Goal: Task Accomplishment & Management: Manage account settings

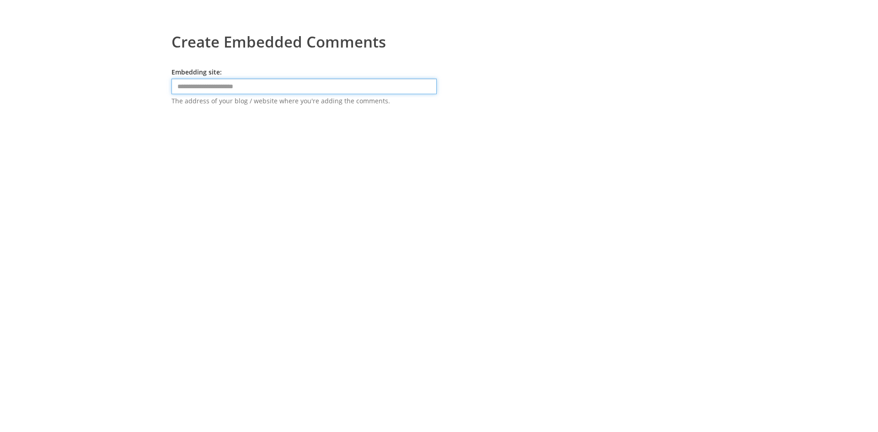
click at [343, 87] on input "text" at bounding box center [304, 87] width 265 height 16
type input "**********"
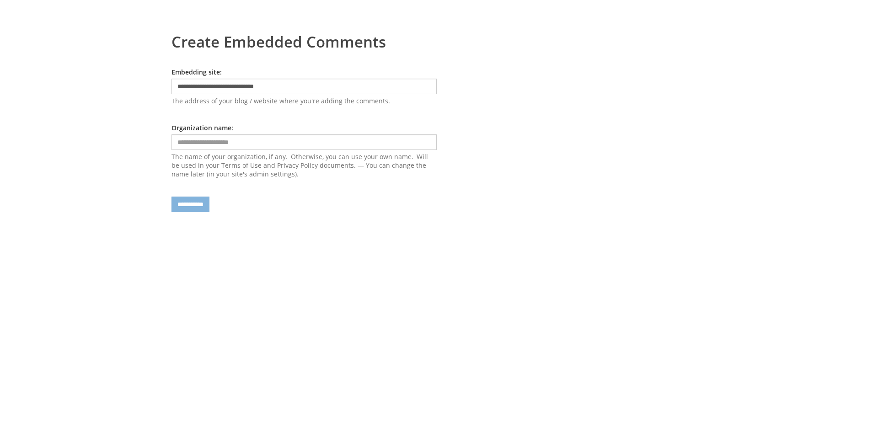
click at [185, 135] on form "**********" at bounding box center [304, 140] width 265 height 145
click at [239, 136] on input "text" at bounding box center [304, 142] width 265 height 16
click at [206, 149] on input "**********" at bounding box center [304, 142] width 265 height 16
type input "**********"
click at [204, 200] on input "**********" at bounding box center [191, 205] width 38 height 16
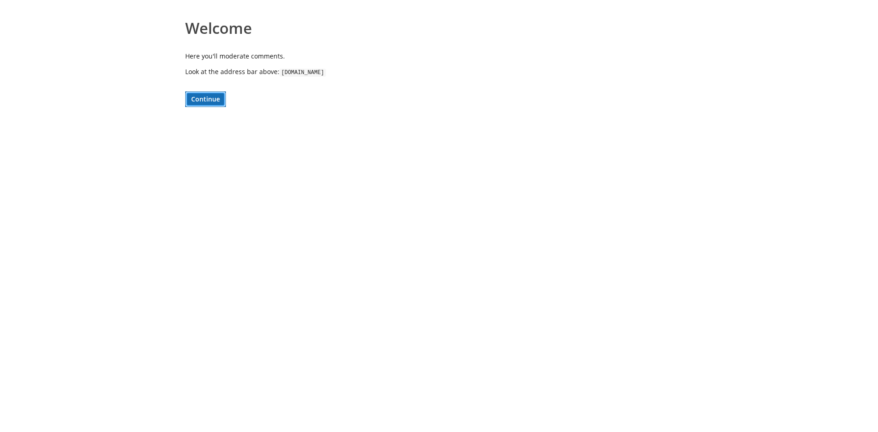
click at [199, 99] on button "Continue" at bounding box center [205, 99] width 41 height 16
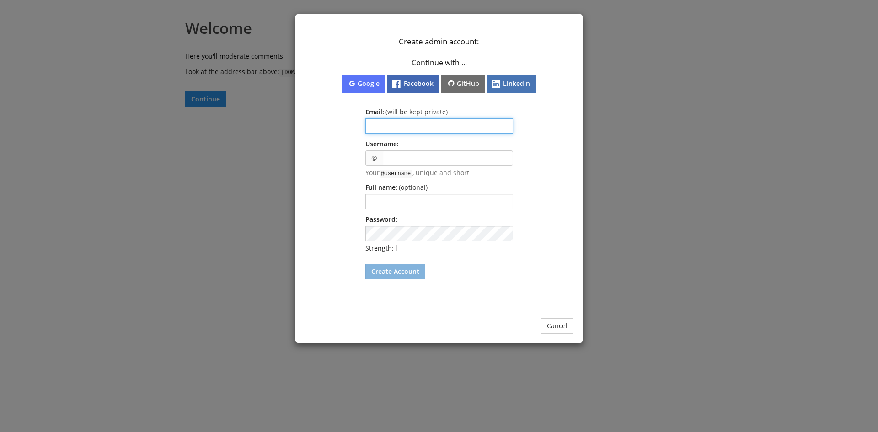
click at [424, 124] on input "text" at bounding box center [440, 126] width 148 height 16
type input "**********"
type input "********"
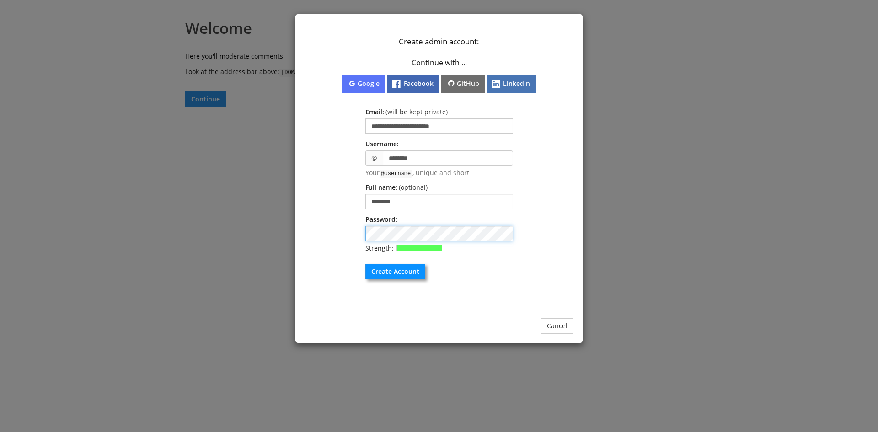
click at [337, 230] on div "**********" at bounding box center [439, 151] width 269 height 256
drag, startPoint x: 391, startPoint y: 283, endPoint x: 391, endPoint y: 278, distance: 4.6
click at [391, 280] on div "**********" at bounding box center [439, 158] width 287 height 288
click at [391, 275] on button "Create Account" at bounding box center [396, 272] width 60 height 16
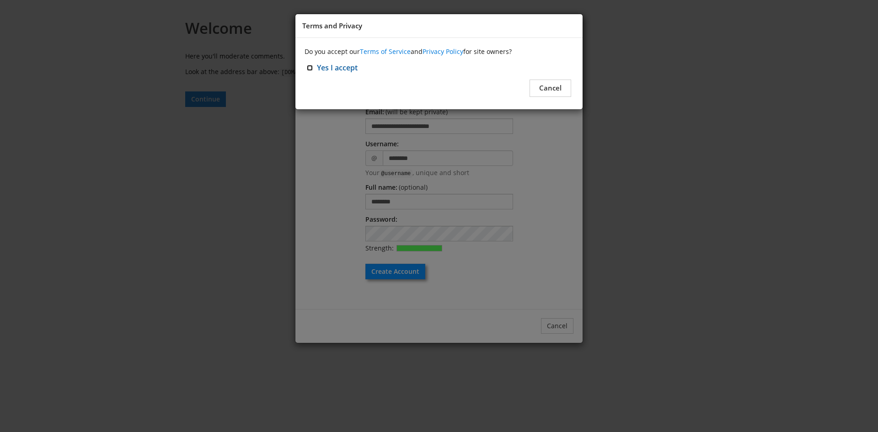
click at [309, 69] on input "Yes I accept" at bounding box center [310, 68] width 6 height 6
checkbox input "****"
click at [543, 89] on button "Continue" at bounding box center [546, 88] width 50 height 17
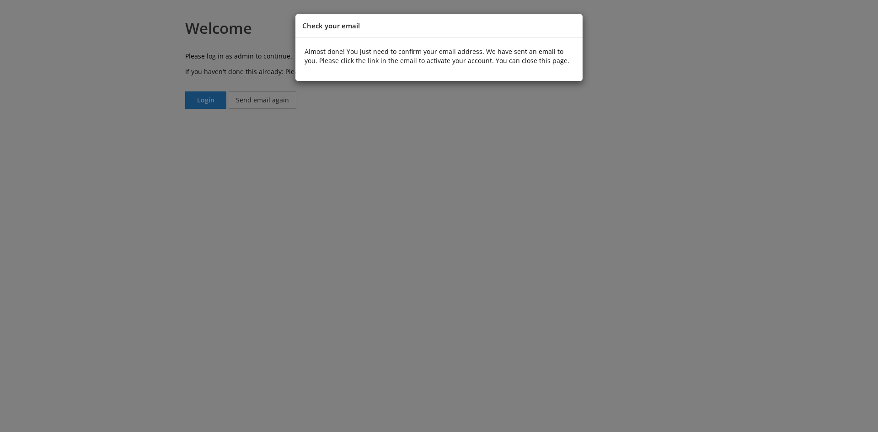
click at [651, 108] on div "Check your email Almost done! You just need to confirm your email address. We h…" at bounding box center [439, 216] width 878 height 432
click at [324, 103] on div "Check your email Almost done! You just need to confirm your email address. We h…" at bounding box center [439, 216] width 878 height 432
click at [429, 129] on div "Check your email Almost done! You just need to confirm your email address. We h…" at bounding box center [439, 216] width 878 height 432
drag, startPoint x: 347, startPoint y: 127, endPoint x: 185, endPoint y: 114, distance: 162.0
click at [345, 128] on div "Check your email Almost done! You just need to confirm your email address. We h…" at bounding box center [439, 216] width 878 height 432
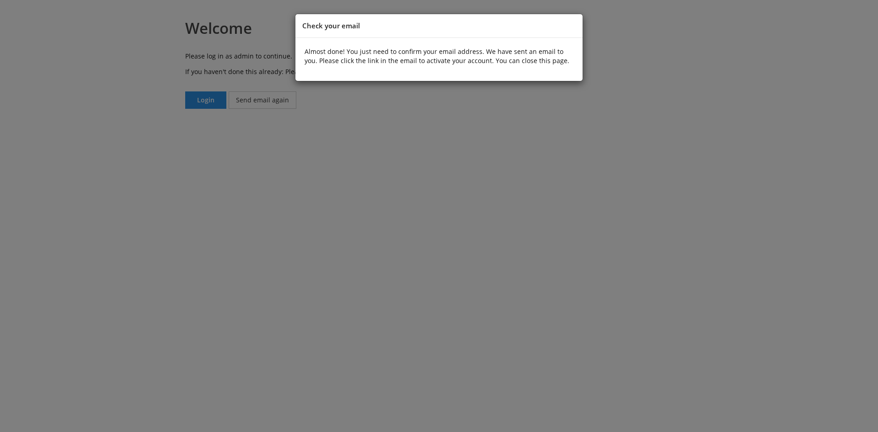
click at [183, 97] on div "Check your email Almost done! You just need to confirm your email address. We h…" at bounding box center [439, 216] width 878 height 432
click at [561, 41] on div "Almost done! You just need to confirm your email address. We have sent an email…" at bounding box center [439, 59] width 287 height 43
click at [489, 179] on div "Check your email Almost done! You just need to confirm your email address. We h…" at bounding box center [439, 216] width 878 height 432
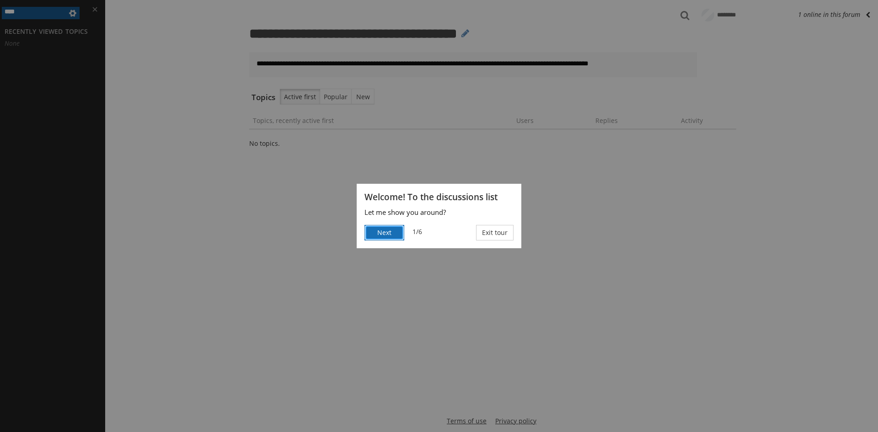
click at [383, 230] on button "Next" at bounding box center [385, 233] width 40 height 16
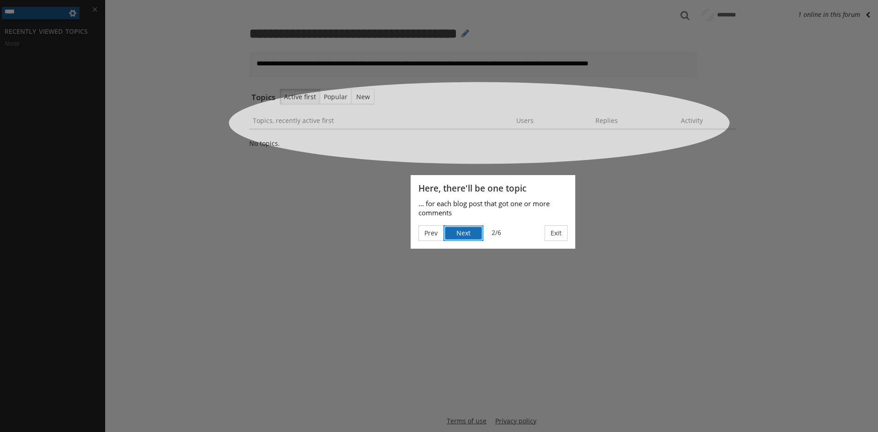
click at [462, 232] on button "Next" at bounding box center [464, 234] width 40 height 16
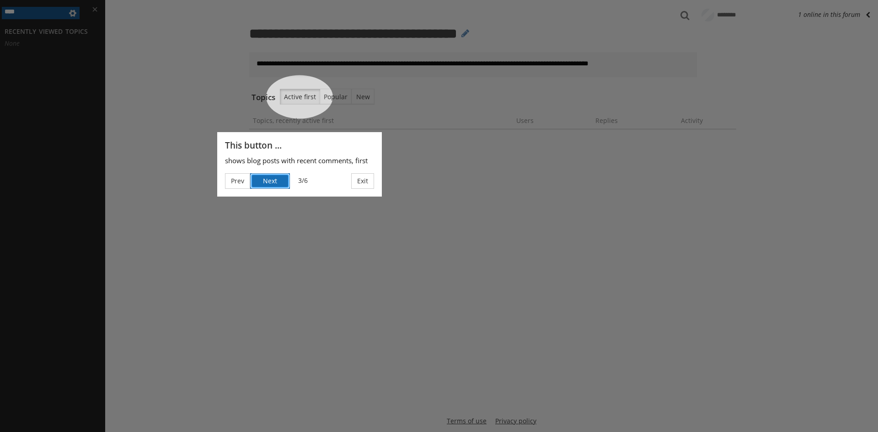
click at [276, 180] on button "Next" at bounding box center [270, 181] width 40 height 16
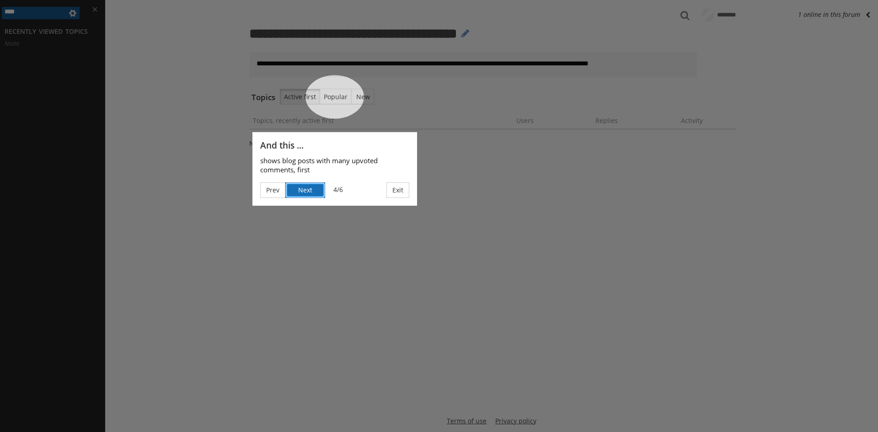
click at [308, 189] on button "Next" at bounding box center [305, 191] width 40 height 16
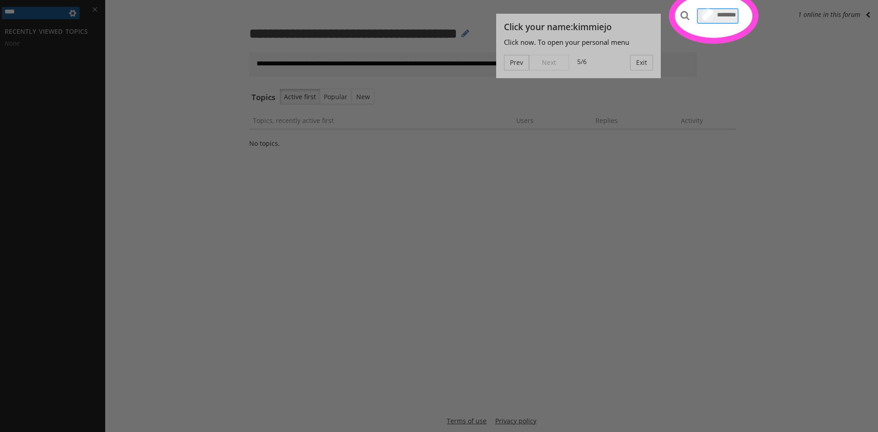
click at [717, 15] on span "********" at bounding box center [726, 14] width 19 height 6
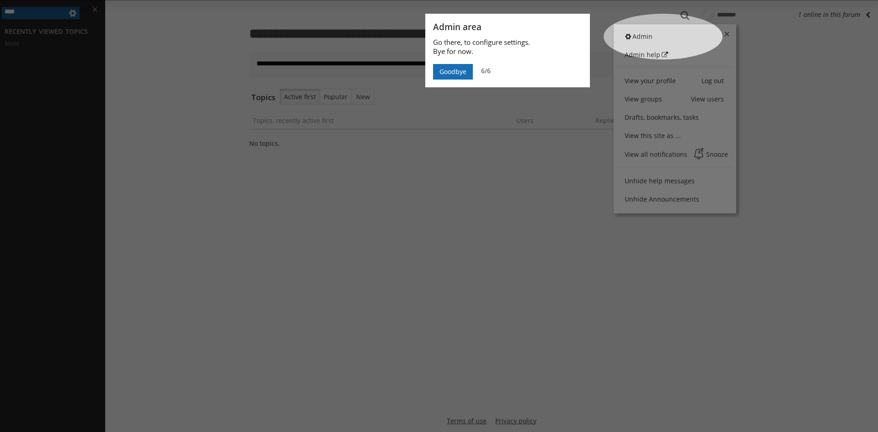
click at [445, 68] on button "Goodbye" at bounding box center [453, 72] width 40 height 16
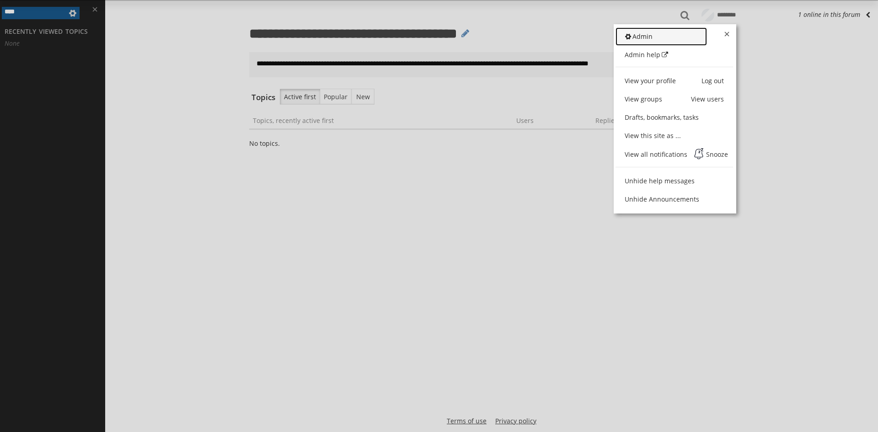
click at [645, 35] on span "Admin" at bounding box center [639, 36] width 28 height 9
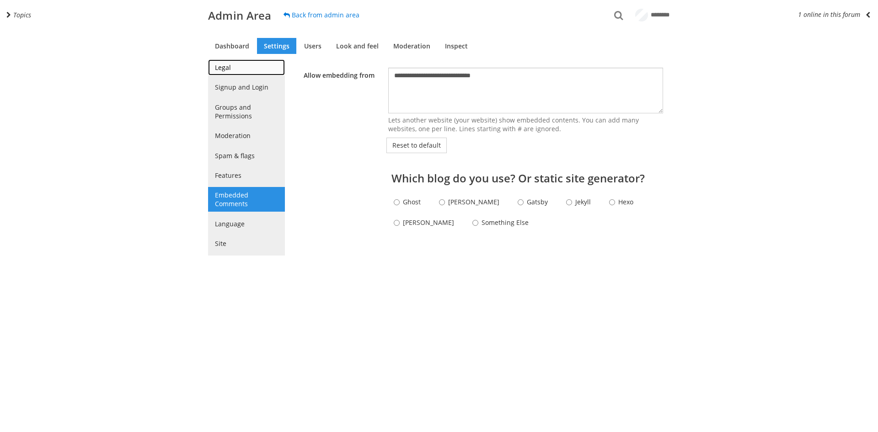
click at [233, 65] on link "Legal" at bounding box center [246, 67] width 77 height 16
select select "40"
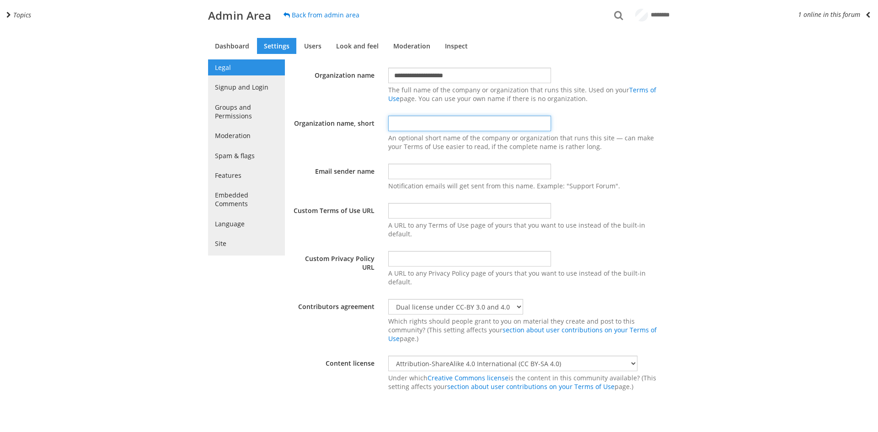
click at [408, 124] on input "text" at bounding box center [469, 124] width 163 height 16
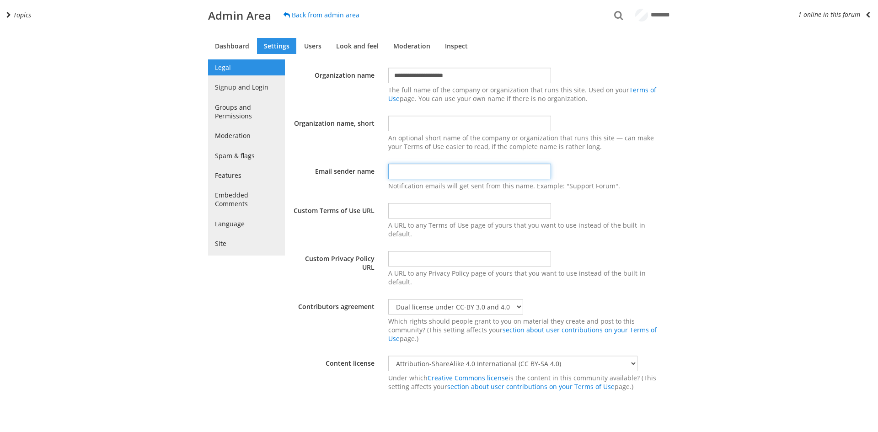
click at [468, 176] on input "text" at bounding box center [469, 172] width 163 height 16
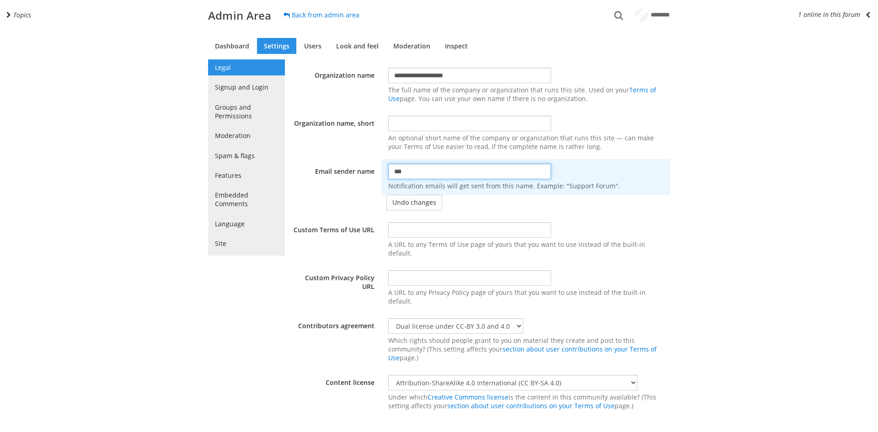
type input "***"
click at [393, 229] on input "text" at bounding box center [469, 230] width 163 height 16
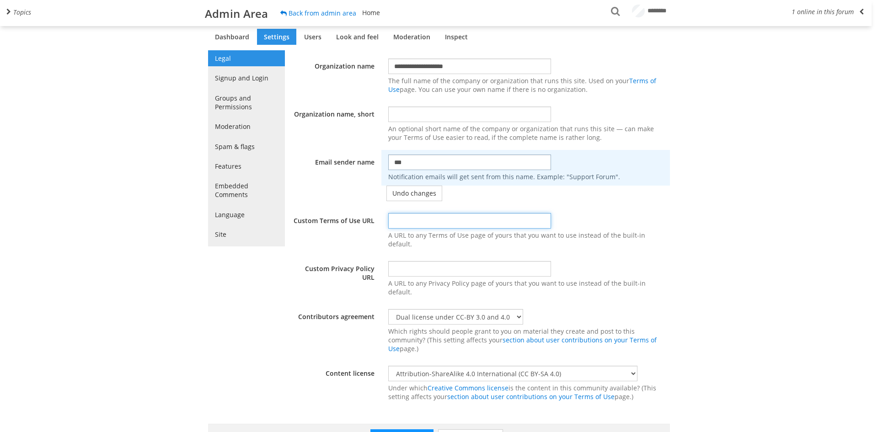
scroll to position [12, 0]
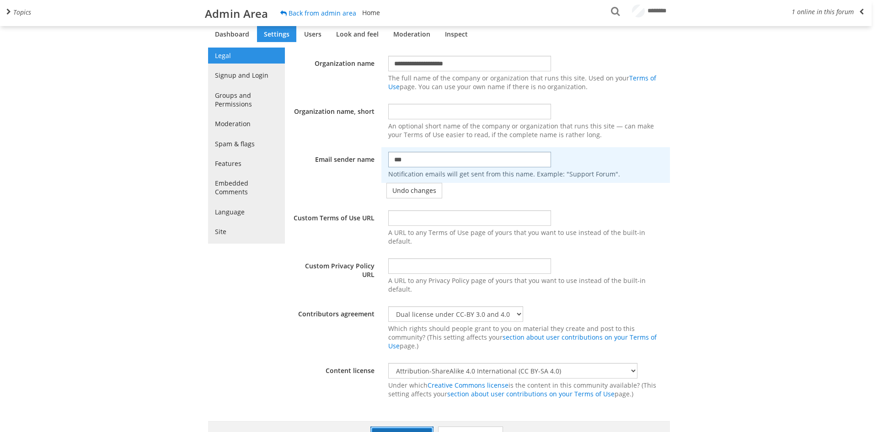
click at [396, 427] on button "Save all changes" at bounding box center [402, 435] width 63 height 17
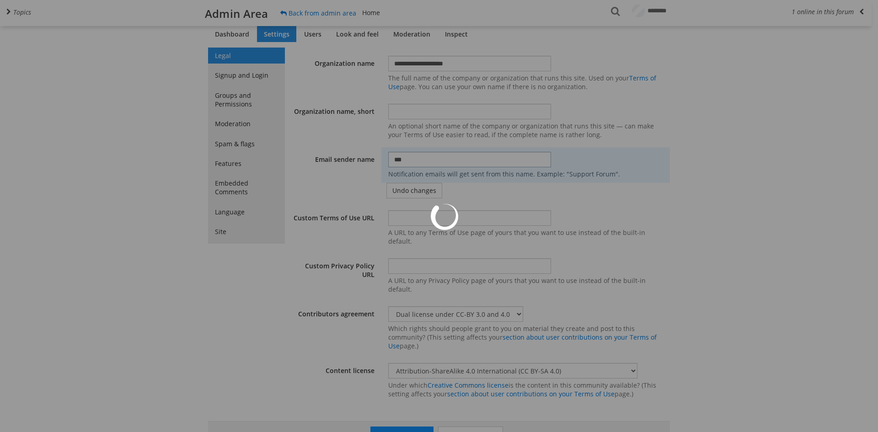
scroll to position [0, 0]
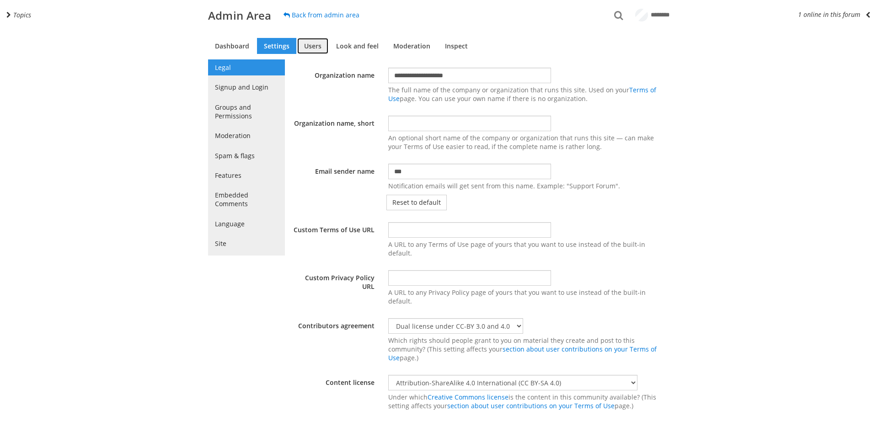
click at [316, 46] on link "Users" at bounding box center [312, 46] width 31 height 16
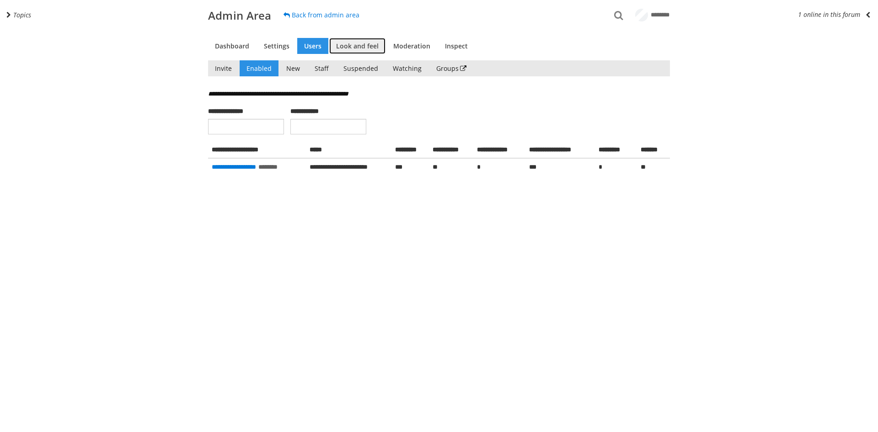
click at [366, 48] on link "Look and feel" at bounding box center [357, 46] width 56 height 16
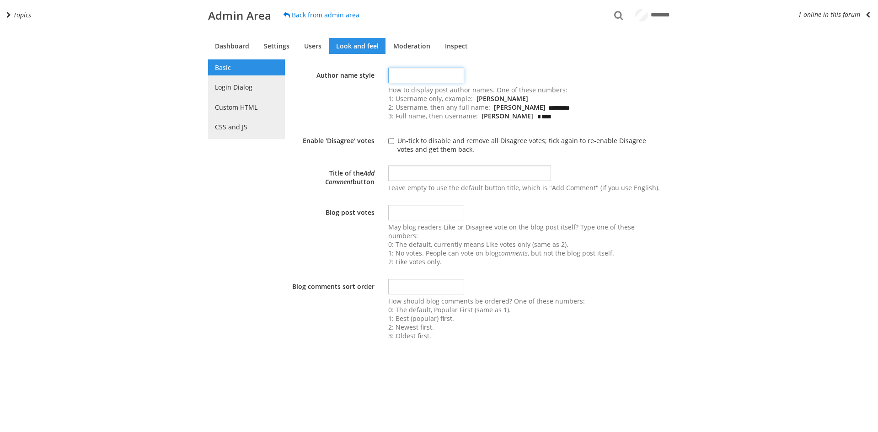
click at [414, 76] on input "*" at bounding box center [426, 76] width 76 height 16
click at [464, 74] on input "*" at bounding box center [426, 76] width 76 height 16
click at [464, 78] on input "*" at bounding box center [426, 76] width 76 height 16
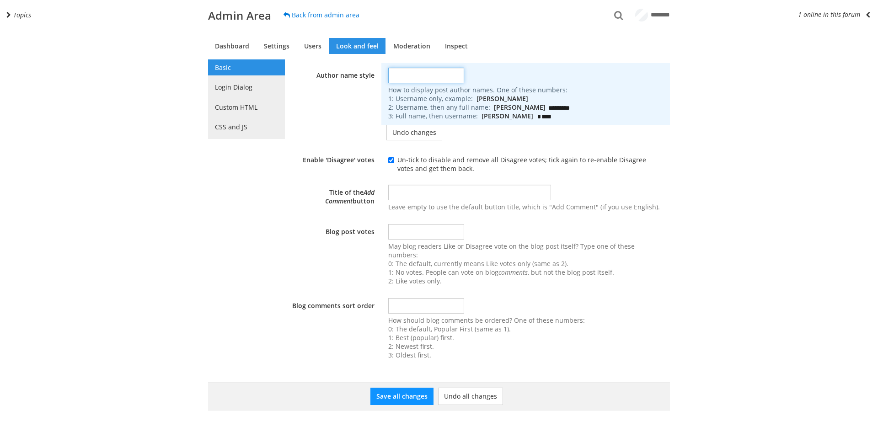
type input "*"
click at [464, 78] on input "*" at bounding box center [426, 76] width 76 height 16
type input "*"
click at [464, 298] on input "*" at bounding box center [426, 306] width 76 height 16
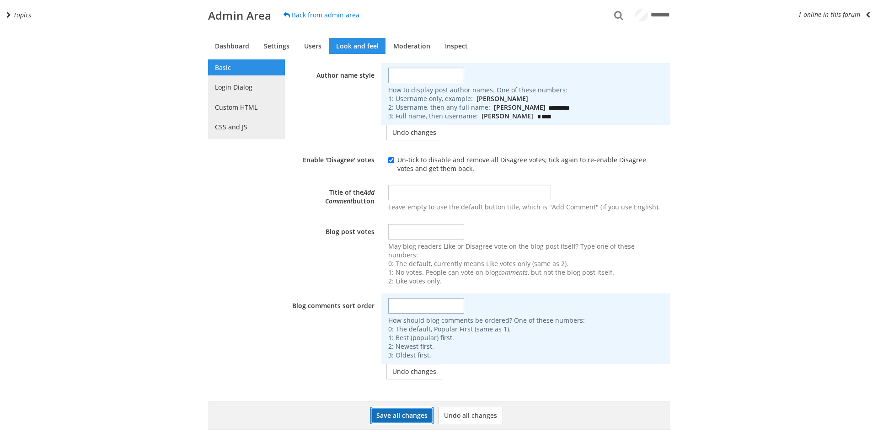
click at [394, 407] on button "Save all changes" at bounding box center [402, 415] width 63 height 17
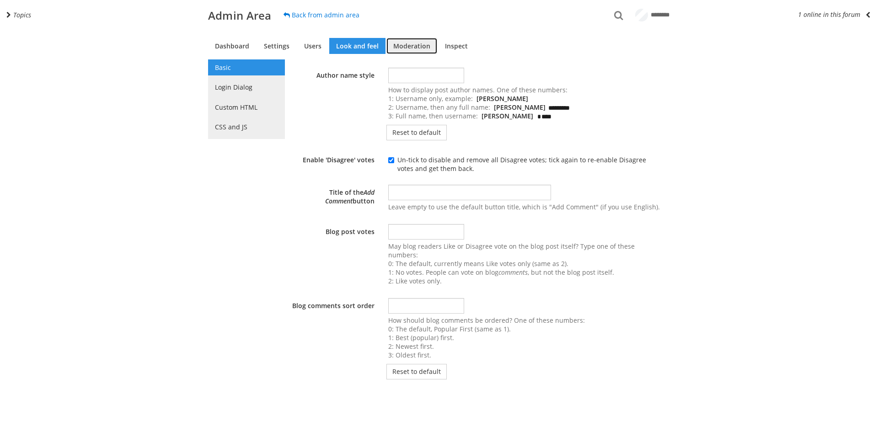
click at [418, 50] on link "Moderation" at bounding box center [412, 46] width 51 height 16
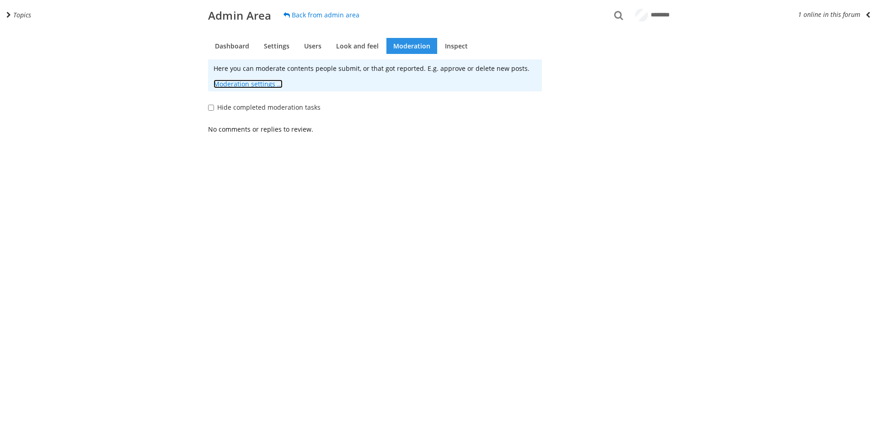
click at [239, 88] on link "Moderation settings ..." at bounding box center [248, 84] width 69 height 9
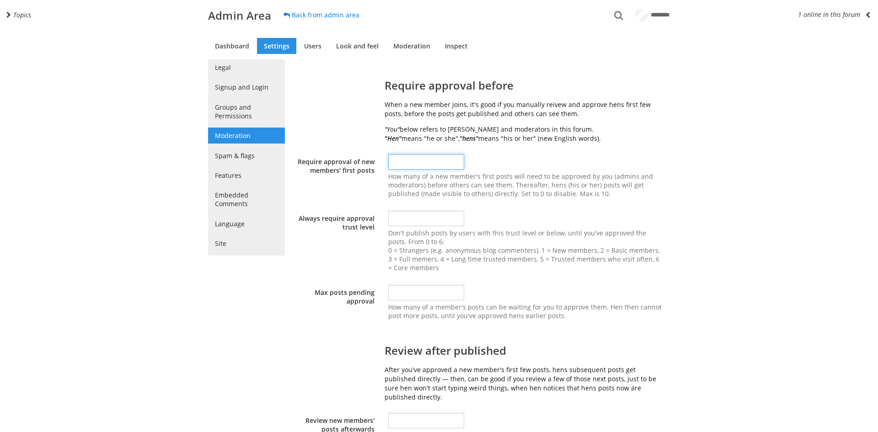
type input "*"
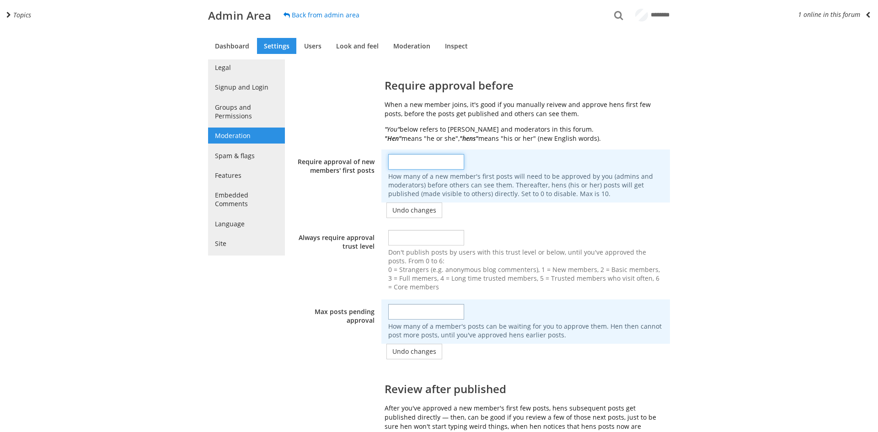
type input "*"
click at [463, 161] on input "*" at bounding box center [426, 162] width 76 height 16
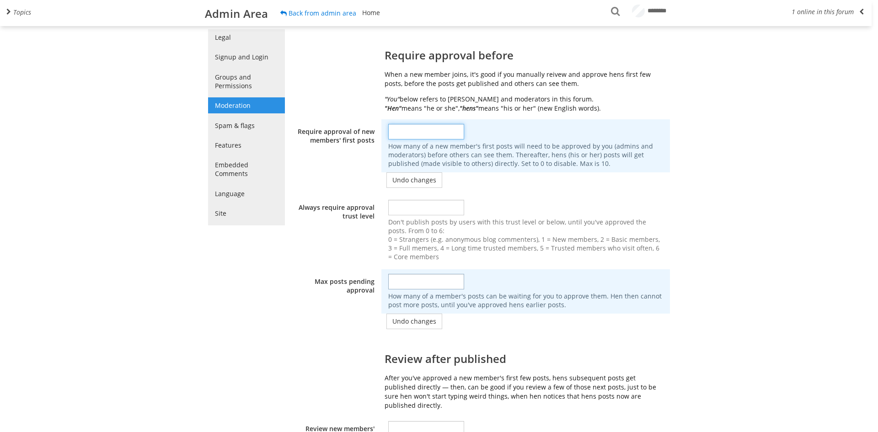
scroll to position [31, 0]
click at [393, 281] on input "*" at bounding box center [426, 282] width 76 height 16
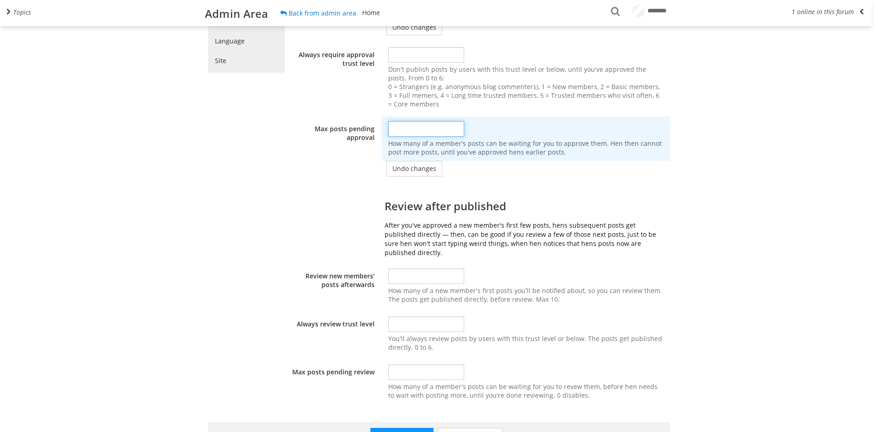
scroll to position [193, 0]
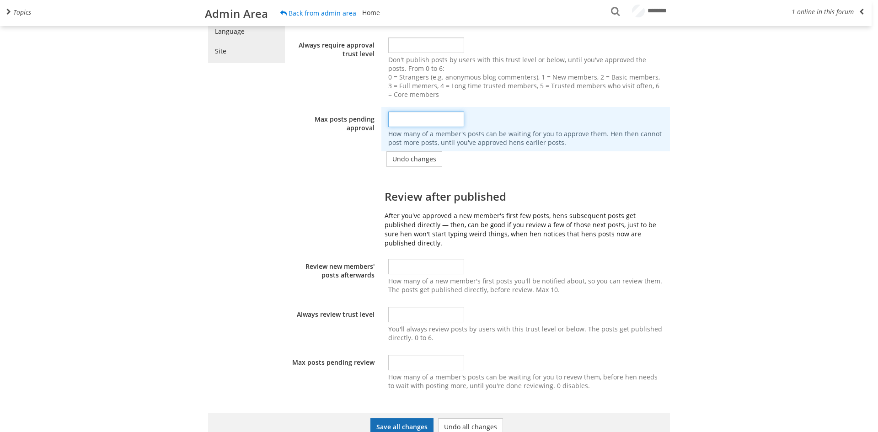
type input "*"
click at [402, 419] on button "Save all changes" at bounding box center [402, 427] width 63 height 17
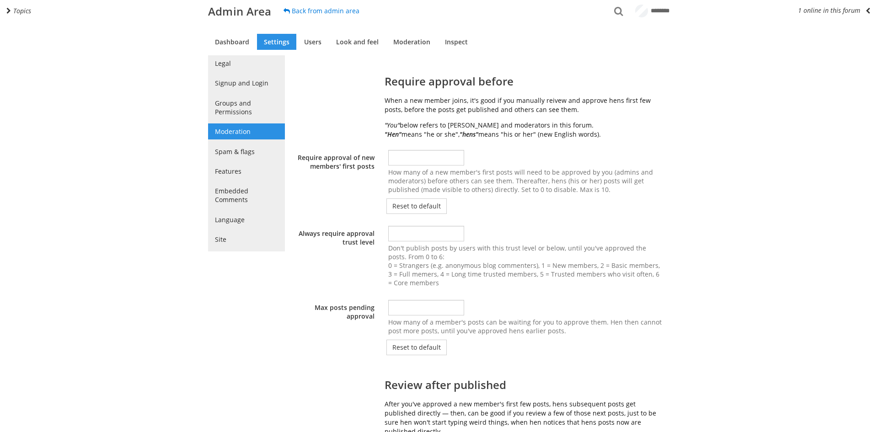
scroll to position [0, 0]
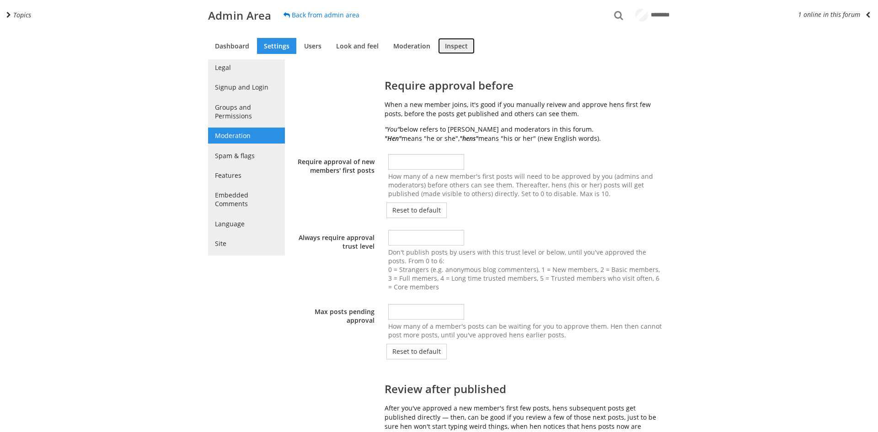
click at [441, 46] on link "Inspect" at bounding box center [456, 46] width 37 height 16
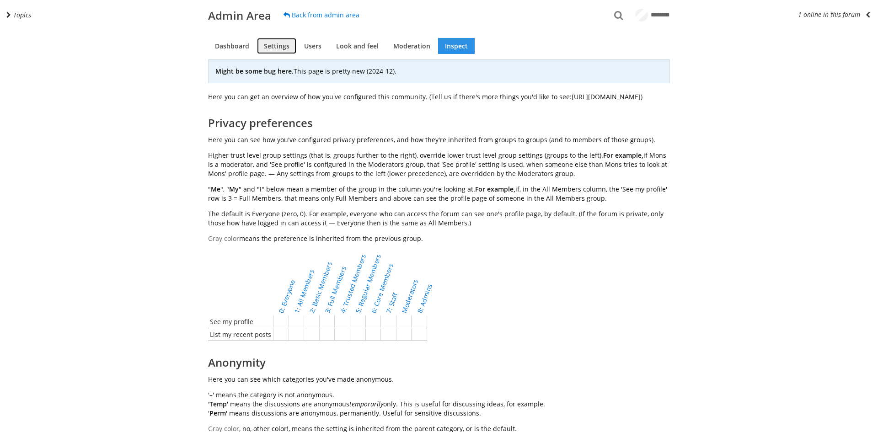
click at [274, 49] on link "Settings" at bounding box center [276, 46] width 39 height 16
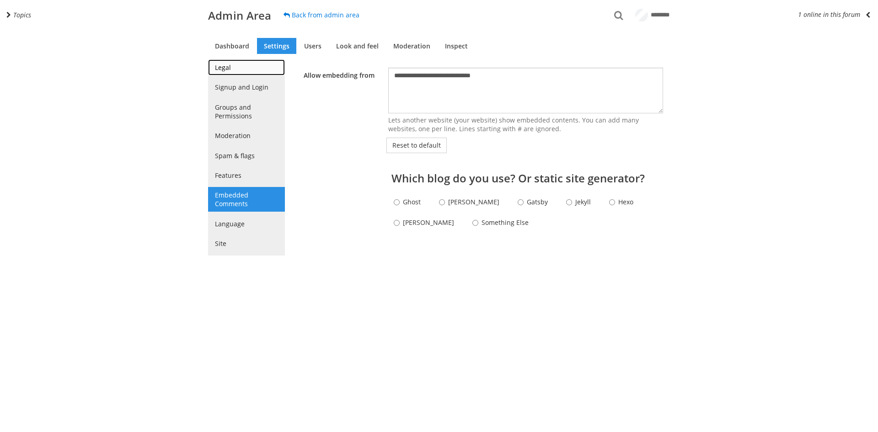
click at [221, 69] on link "Legal" at bounding box center [246, 67] width 77 height 16
select select "40"
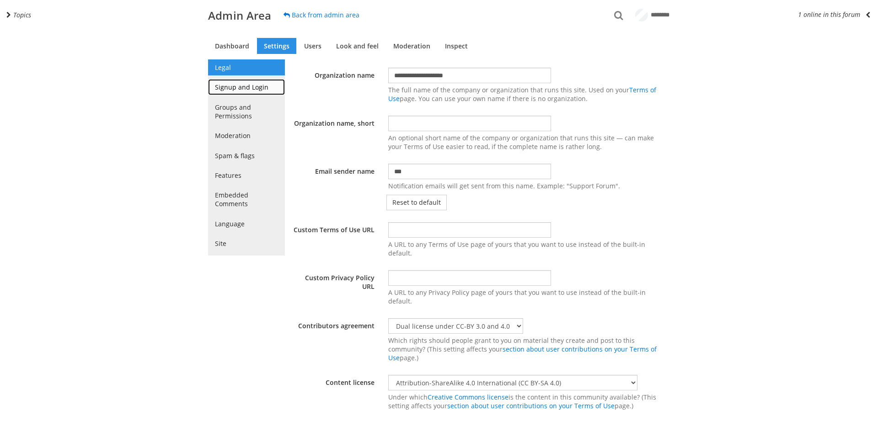
click at [220, 83] on link "Signup and Login" at bounding box center [246, 87] width 77 height 16
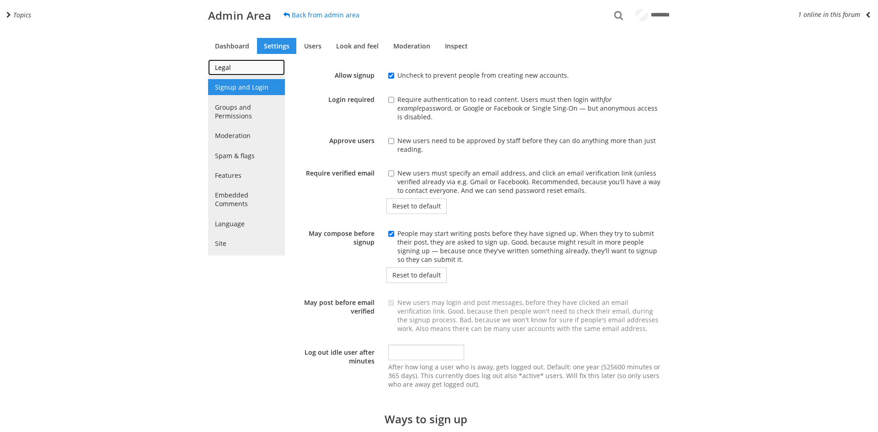
click at [228, 69] on link "Legal" at bounding box center [246, 67] width 77 height 16
select select "40"
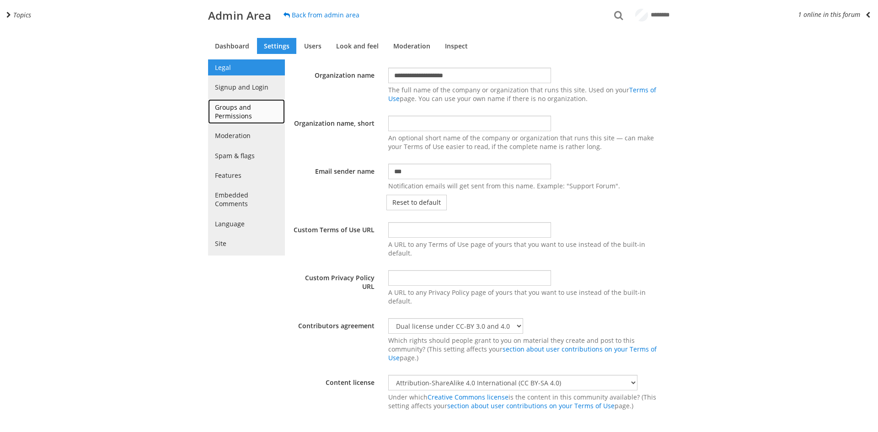
click at [231, 112] on link "Groups and Permissions" at bounding box center [246, 111] width 77 height 25
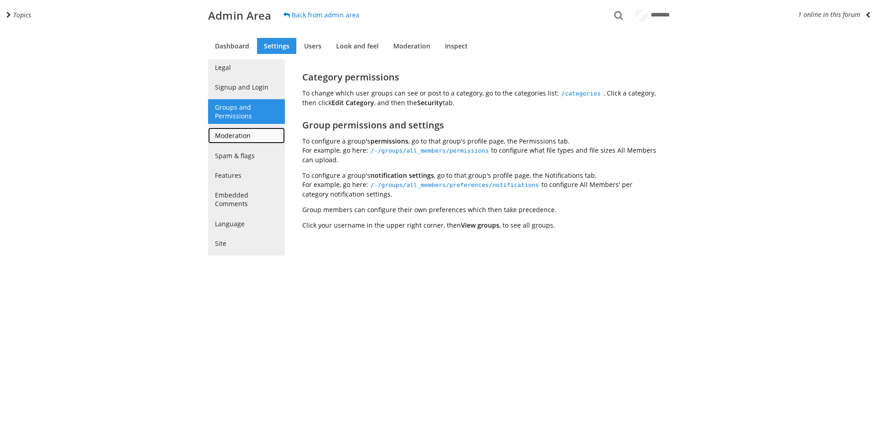
click at [231, 132] on link "Moderation" at bounding box center [246, 136] width 77 height 16
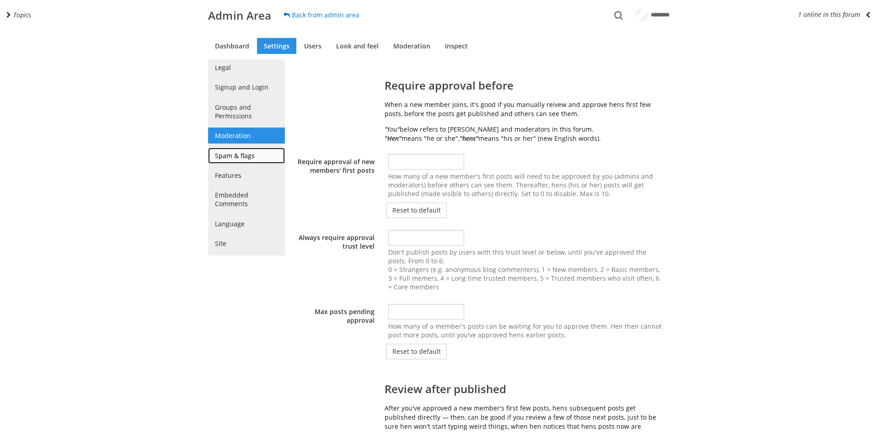
click at [229, 153] on link "Spam & flags" at bounding box center [246, 156] width 77 height 16
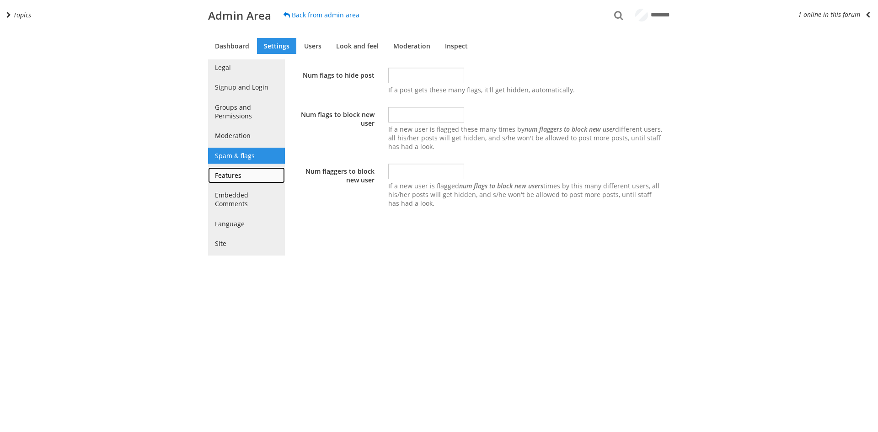
click at [247, 178] on link "Features" at bounding box center [246, 175] width 77 height 16
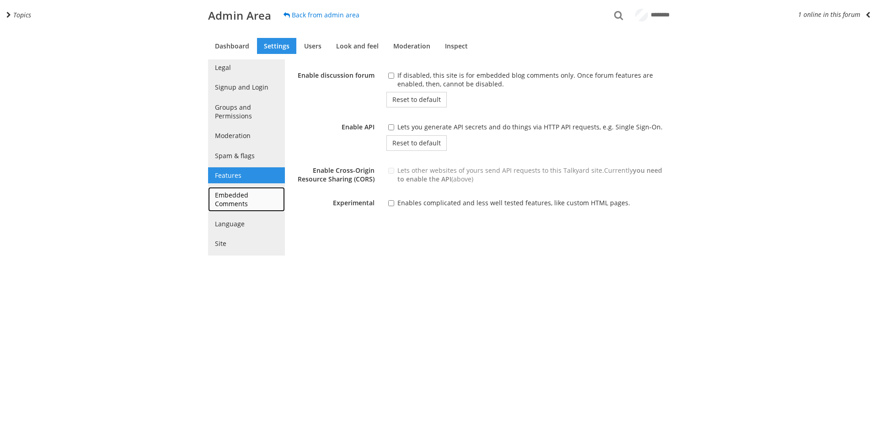
click at [264, 198] on link "Embedded Comments" at bounding box center [246, 199] width 77 height 25
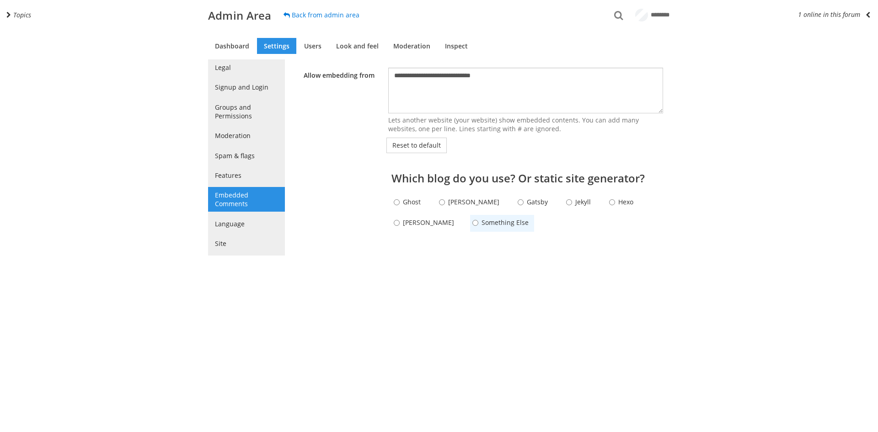
click at [482, 222] on label "Something Else" at bounding box center [508, 222] width 53 height 19
click at [473, 222] on input "Something Else" at bounding box center [476, 223] width 6 height 6
radio input "****"
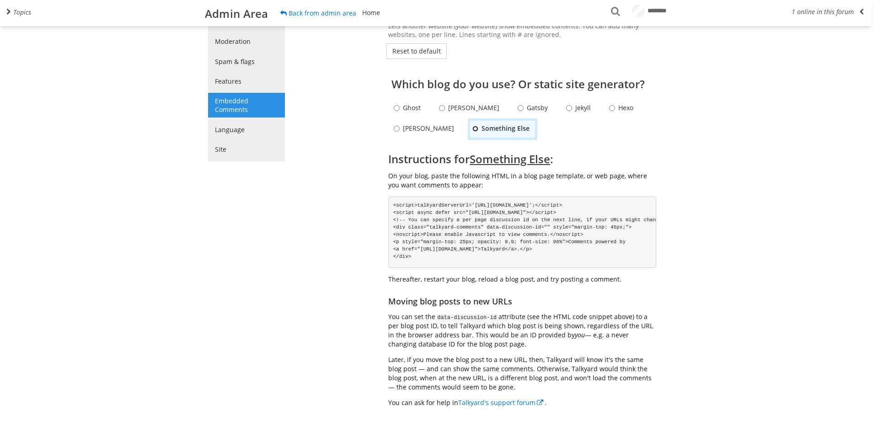
scroll to position [101, 0]
